Goal: Task Accomplishment & Management: Use online tool/utility

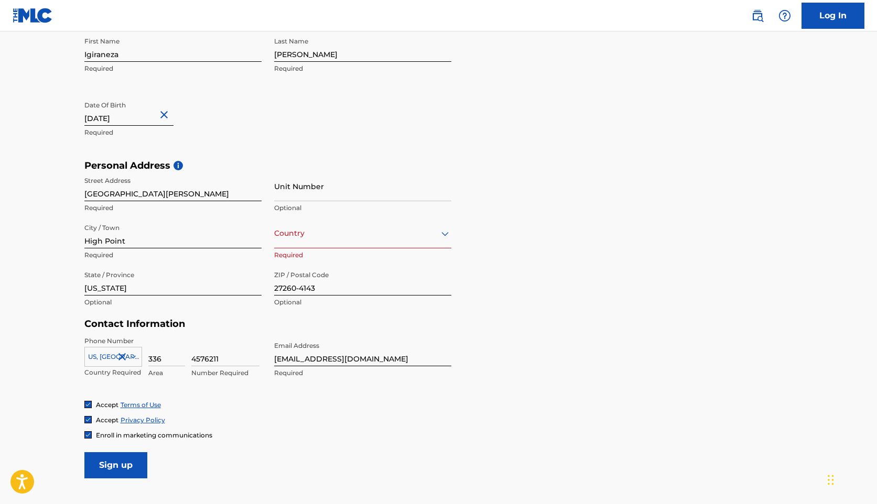
scroll to position [146, 0]
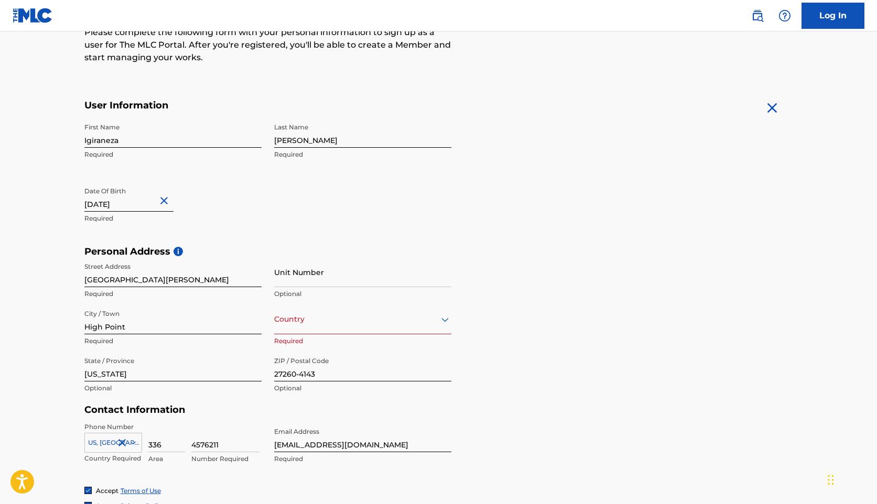
click at [329, 341] on p "Required" at bounding box center [362, 341] width 177 height 9
click at [329, 300] on div "Unit Number Optional" at bounding box center [362, 280] width 177 height 47
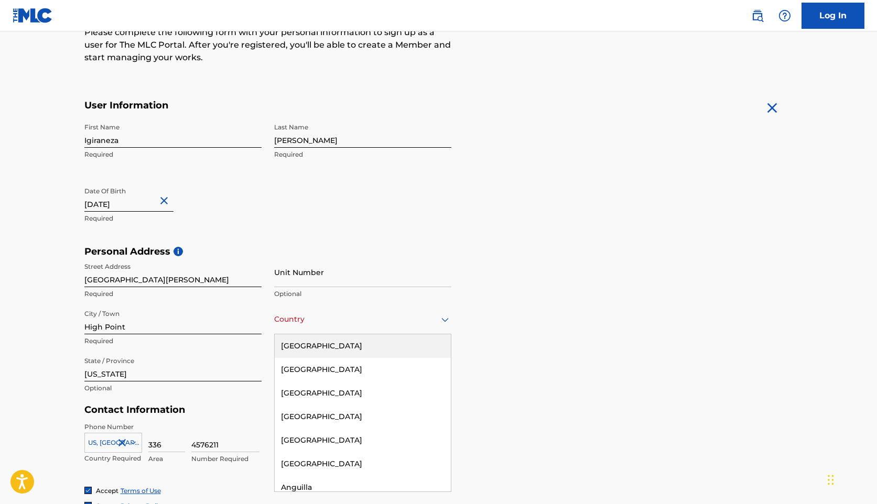
click at [329, 313] on div at bounding box center [362, 319] width 177 height 13
click at [325, 352] on div "[GEOGRAPHIC_DATA]" at bounding box center [363, 346] width 176 height 24
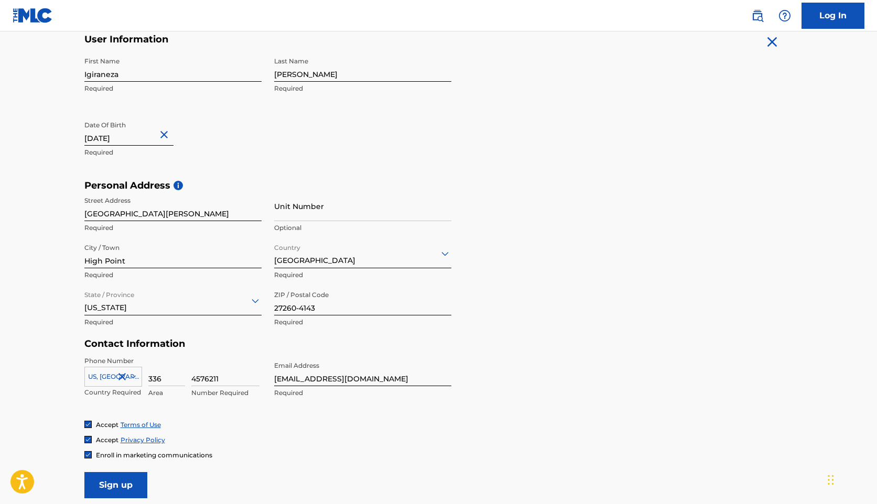
scroll to position [286, 0]
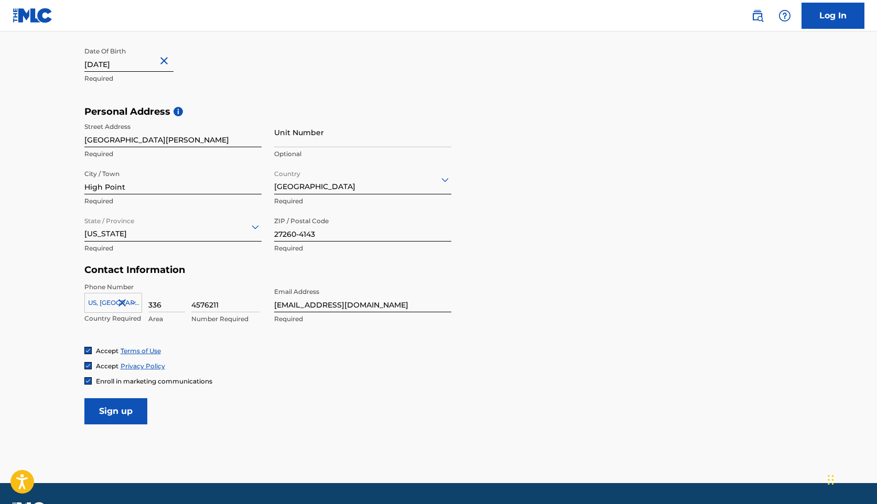
click at [119, 420] on input "Sign up" at bounding box center [115, 411] width 63 height 26
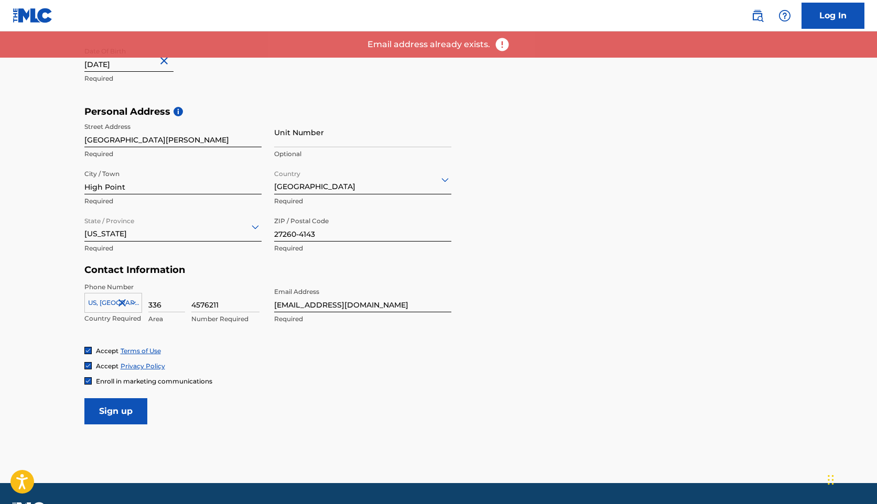
click at [822, 7] on link "Log In" at bounding box center [833, 16] width 63 height 26
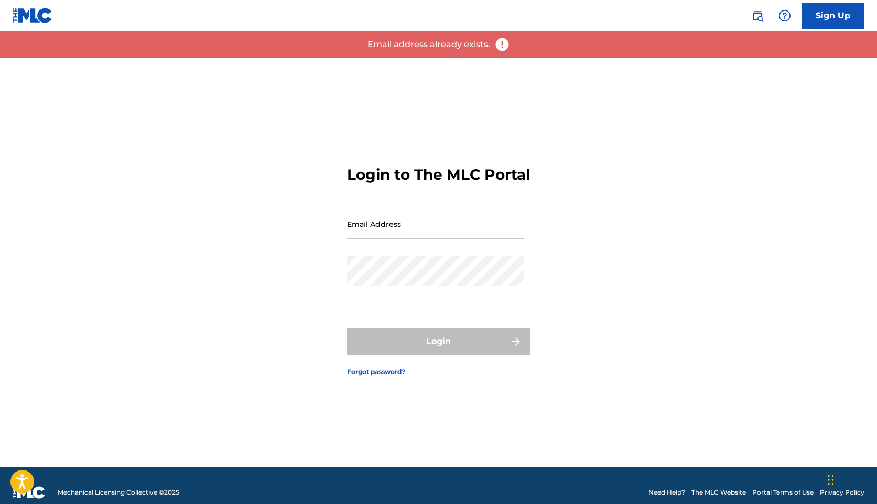
click at [415, 222] on input "Email Address" at bounding box center [435, 224] width 177 height 30
type input "[EMAIL_ADDRESS][DOMAIN_NAME]"
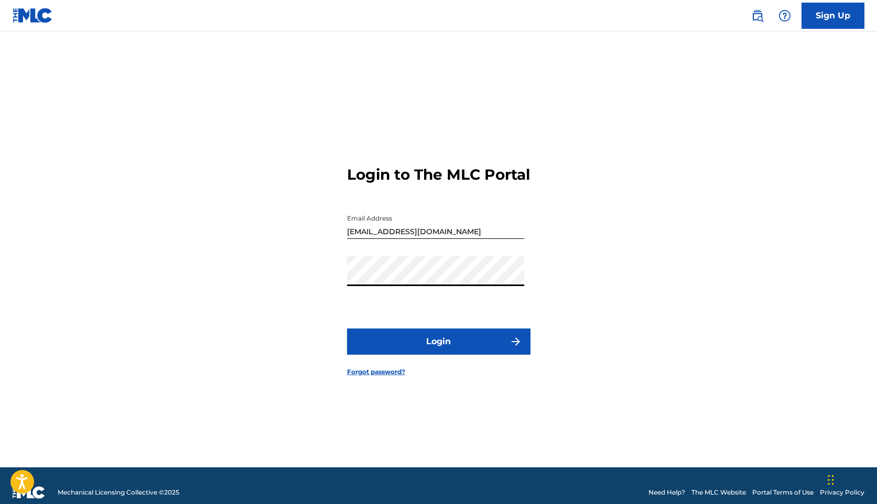
click at [392, 347] on button "Login" at bounding box center [438, 342] width 183 height 26
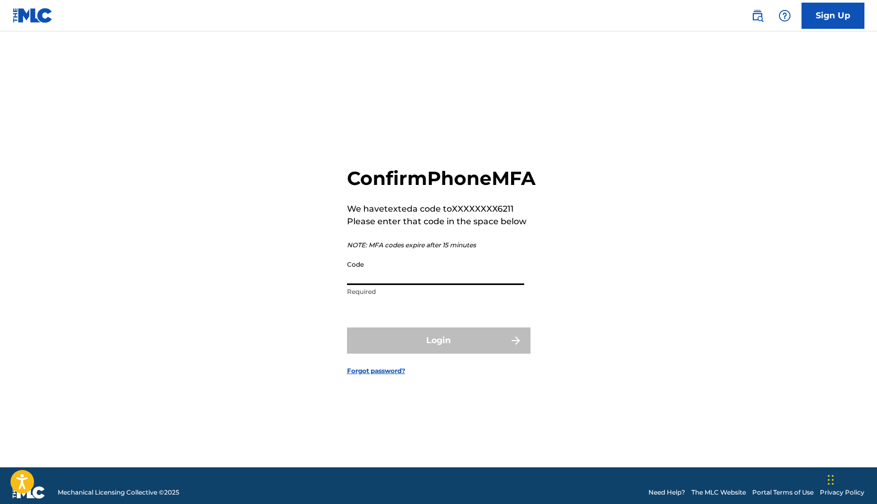
click at [473, 277] on input "Code" at bounding box center [435, 270] width 177 height 30
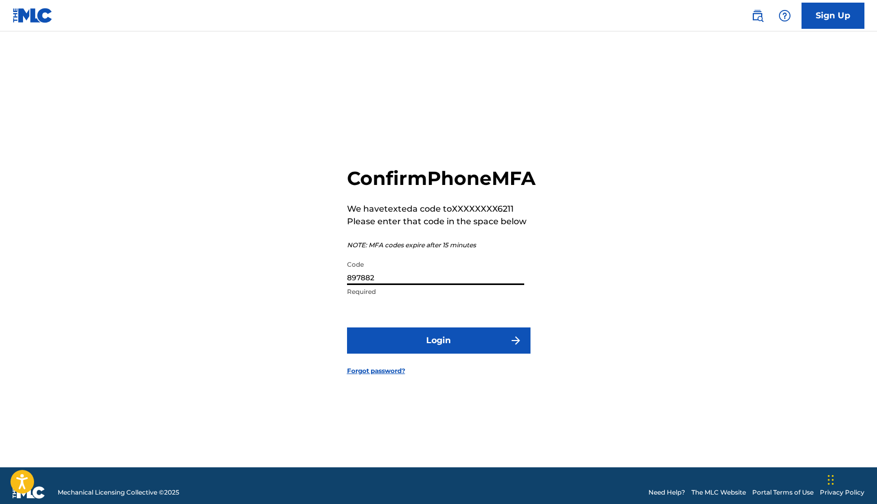
type input "897882"
click at [347, 328] on button "Login" at bounding box center [438, 341] width 183 height 26
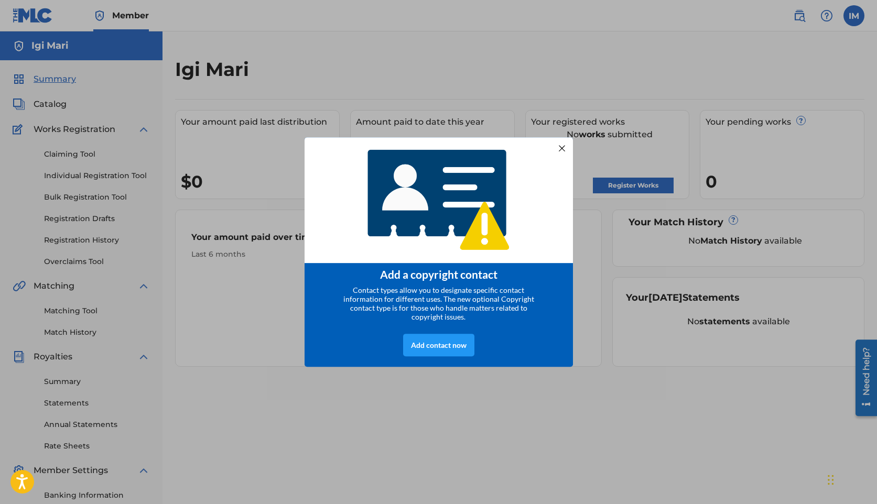
click at [558, 142] on div at bounding box center [562, 149] width 14 height 14
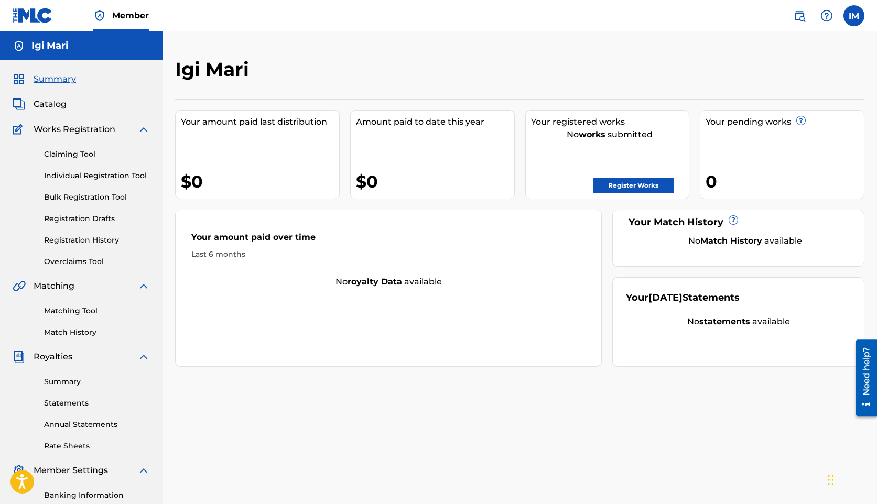
click at [80, 87] on div "Summary Catalog Works Registration Claiming Tool Individual Registration Tool B…" at bounding box center [81, 329] width 163 height 539
click at [115, 71] on div "Summary Catalog Works Registration Claiming Tool Individual Registration Tool B…" at bounding box center [81, 329] width 163 height 539
click at [86, 153] on link "Claiming Tool" at bounding box center [97, 154] width 106 height 11
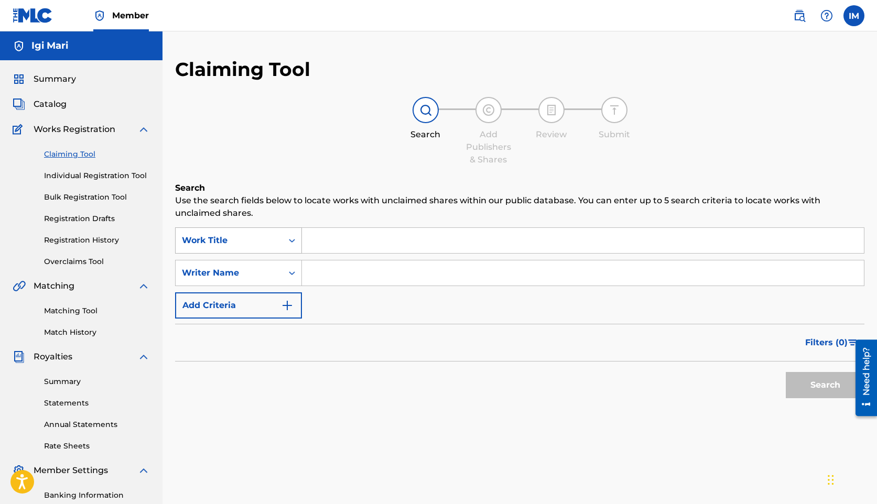
click at [257, 238] on div "Work Title" at bounding box center [229, 240] width 94 height 13
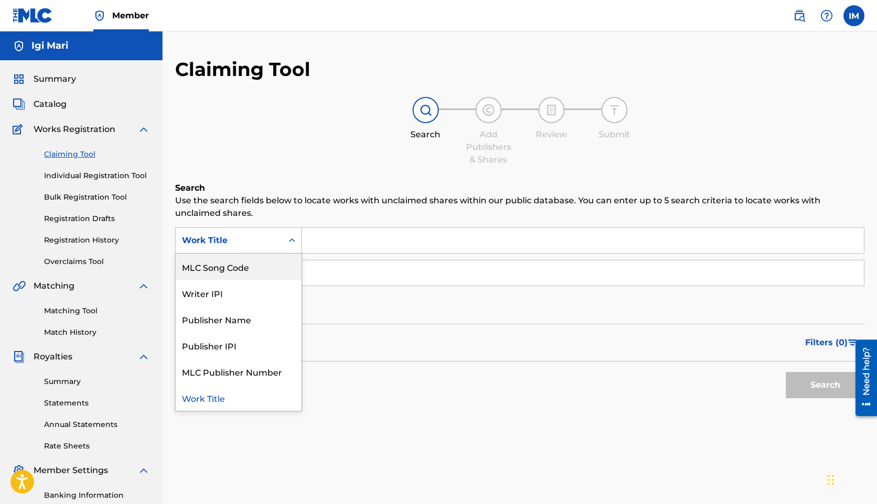
scroll to position [1, 0]
click at [275, 198] on p "Use the search fields below to locate works with unclaimed shares within our pu…" at bounding box center [519, 205] width 689 height 25
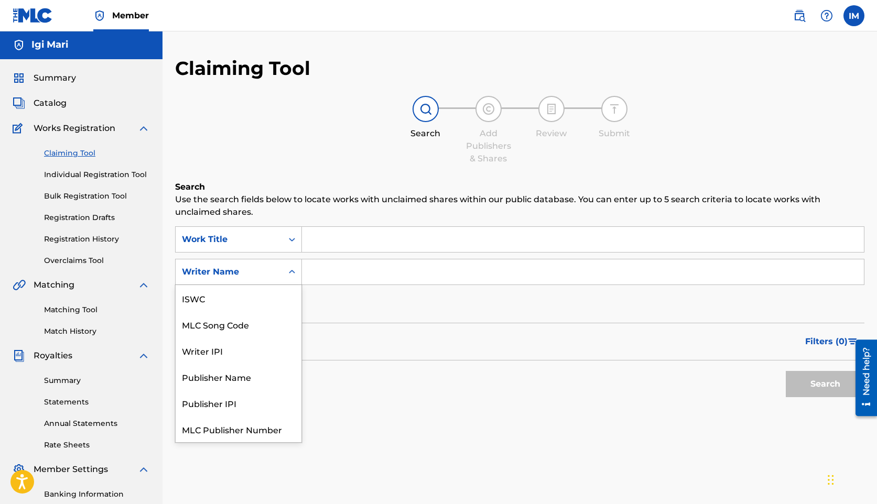
click at [259, 272] on div "Writer Name" at bounding box center [229, 272] width 94 height 13
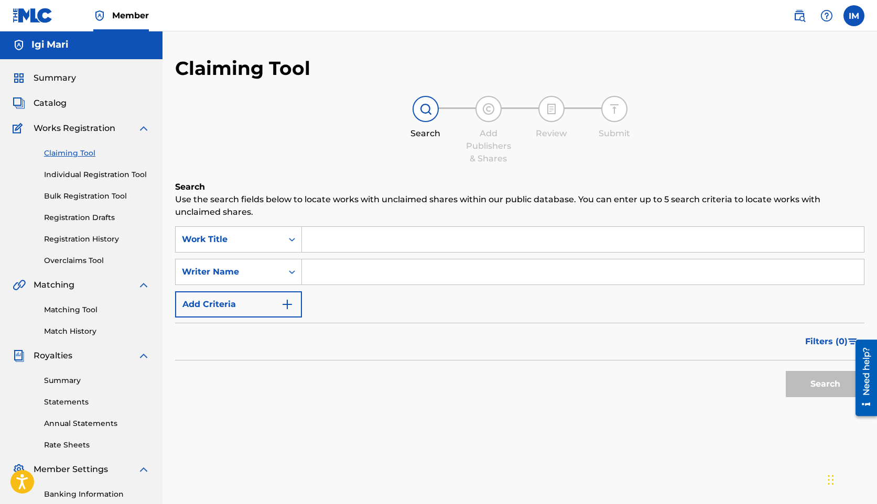
click at [290, 180] on div "Claiming Tool Search Add Publishers & Shares Review Submit Search Use the searc…" at bounding box center [519, 256] width 689 height 398
click at [337, 276] on input "Search Form" at bounding box center [583, 272] width 562 height 25
click at [330, 245] on input "Search Form" at bounding box center [583, 239] width 562 height 25
